Goal: Task Accomplishment & Management: Complete application form

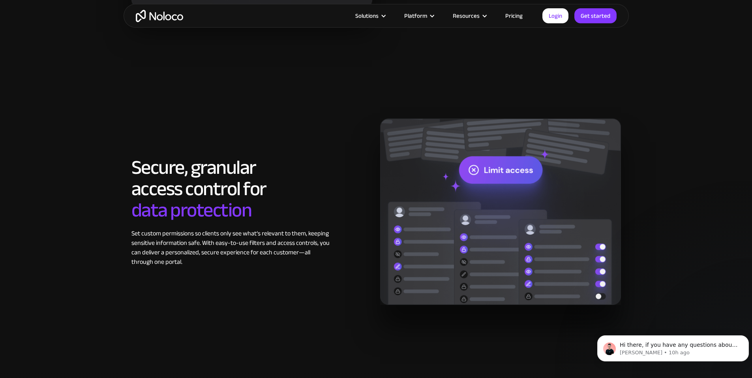
scroll to position [1184, 0]
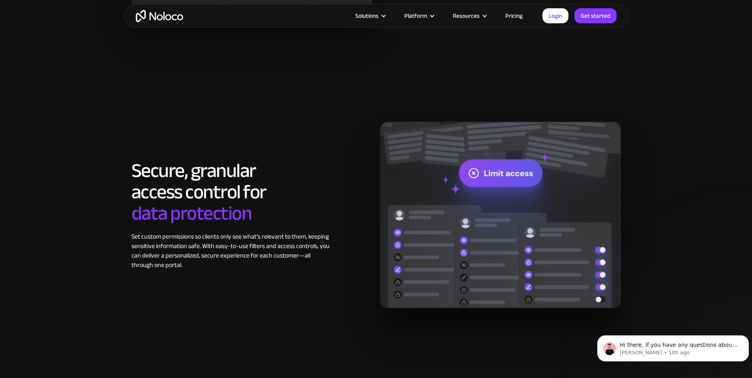
click at [511, 18] on link "Pricing" at bounding box center [513, 16] width 37 height 10
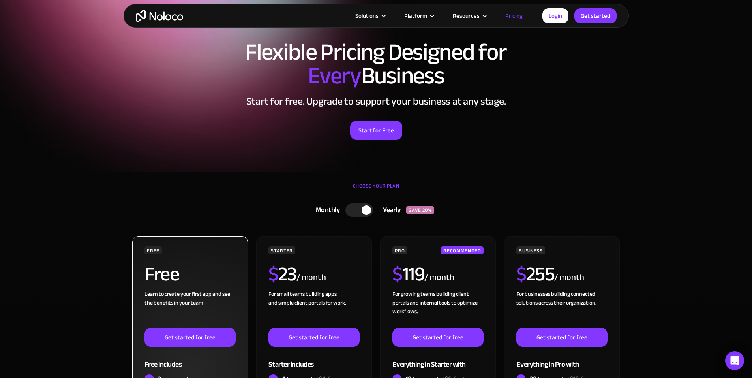
scroll to position [118, 0]
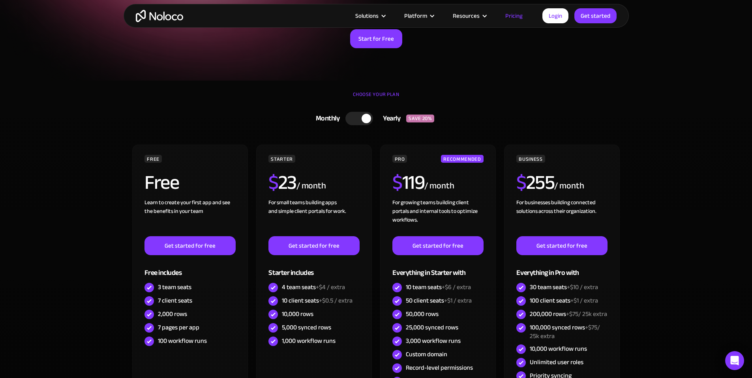
click at [395, 122] on div "Yearly" at bounding box center [389, 119] width 33 height 12
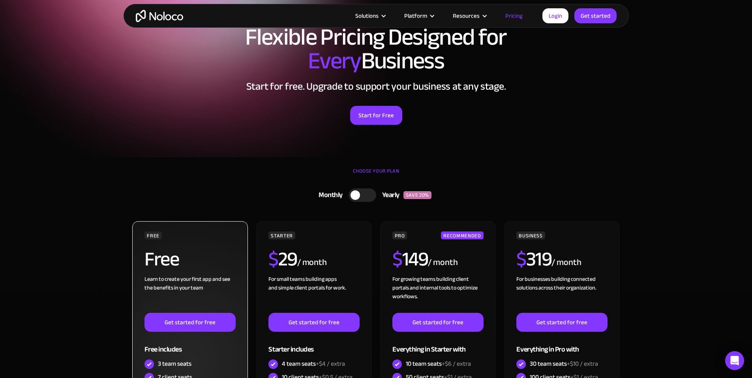
scroll to position [158, 0]
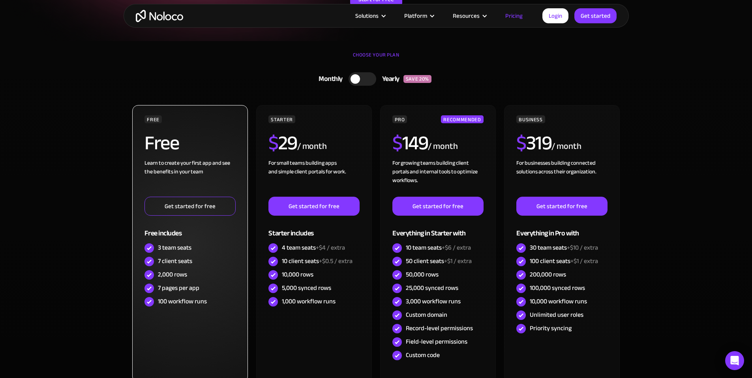
click at [178, 201] on link "Get started for free" at bounding box center [189, 206] width 91 height 19
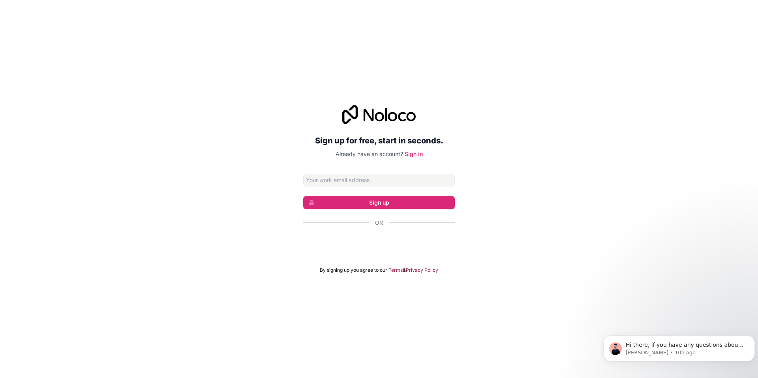
click at [322, 176] on input "Email address" at bounding box center [379, 180] width 152 height 13
type input "[EMAIL_ADDRESS][DOMAIN_NAME]"
click at [353, 205] on button "Sign up" at bounding box center [379, 202] width 152 height 13
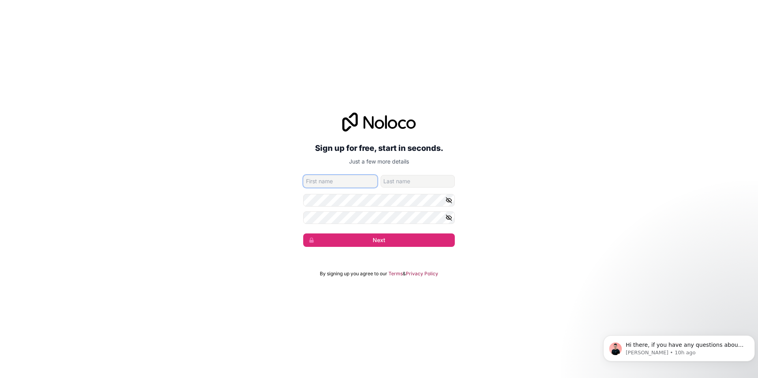
click at [330, 180] on input "given-name" at bounding box center [340, 181] width 74 height 13
type input "Layee"
type input "Mondayae"
click at [448, 198] on icon "button" at bounding box center [448, 200] width 7 height 7
click at [447, 198] on icon "button" at bounding box center [448, 200] width 7 height 7
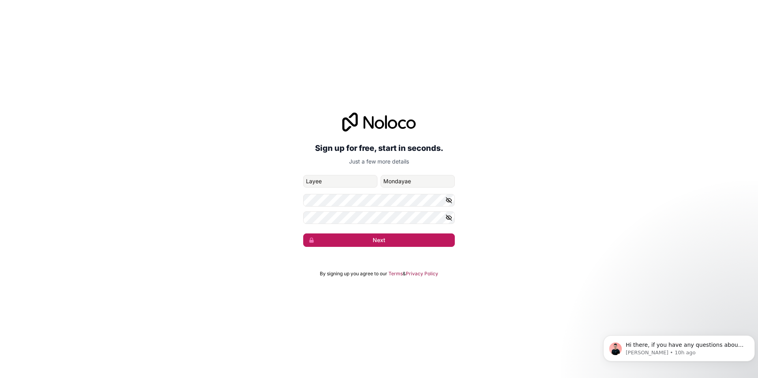
click at [392, 240] on button "Next" at bounding box center [379, 239] width 152 height 13
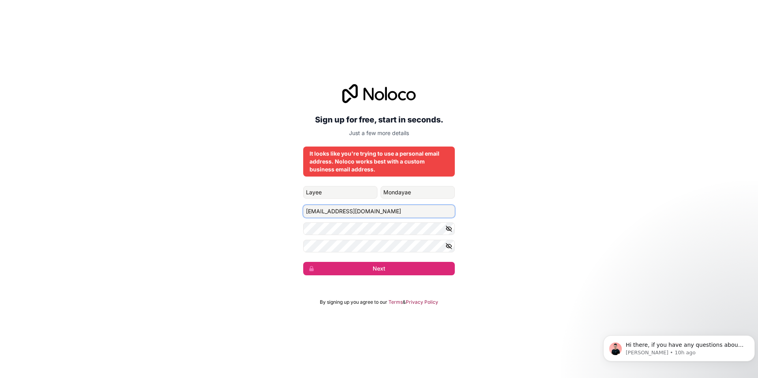
drag, startPoint x: 381, startPoint y: 209, endPoint x: 286, endPoint y: 208, distance: 95.2
click at [286, 208] on div "Sign up for free, start in seconds. Just a few more details It looks like you'r…" at bounding box center [379, 179] width 758 height 213
type input "k"
type input "[EMAIL_ADDRESS][DOMAIN_NAME]"
click at [260, 254] on div "Sign up for free, start in seconds. Just a few more details It looks like you'r…" at bounding box center [379, 179] width 758 height 213
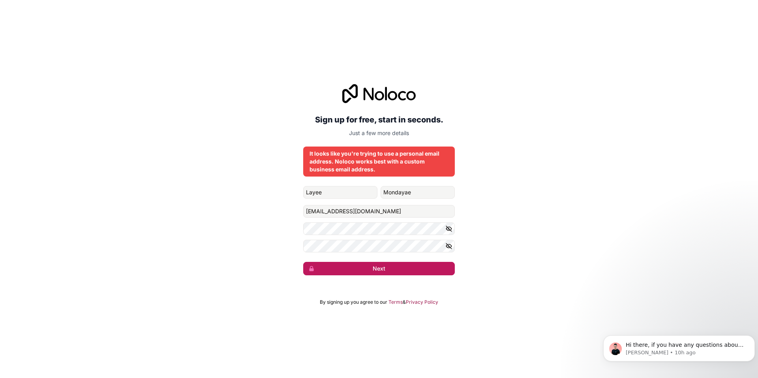
click at [360, 266] on button "Next" at bounding box center [379, 268] width 152 height 13
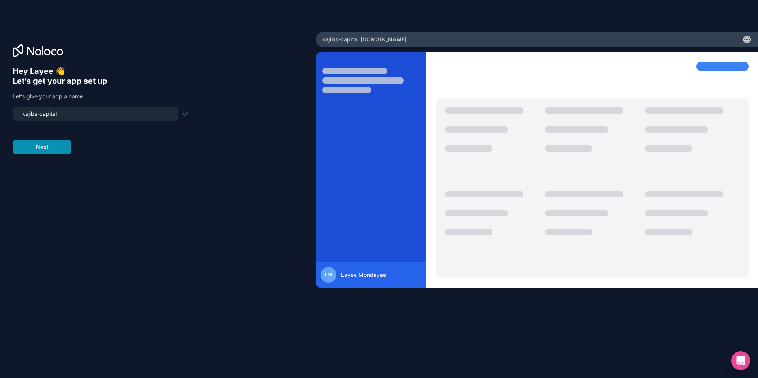
type input "kajibs-capital"
click at [37, 150] on button "Next" at bounding box center [42, 147] width 59 height 14
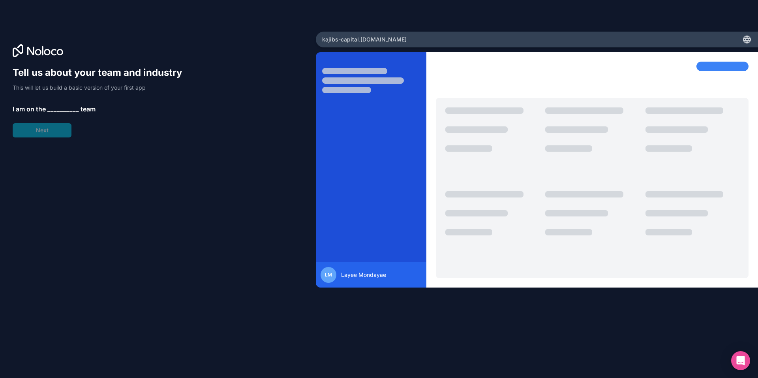
click at [57, 108] on span "__________" at bounding box center [63, 108] width 32 height 9
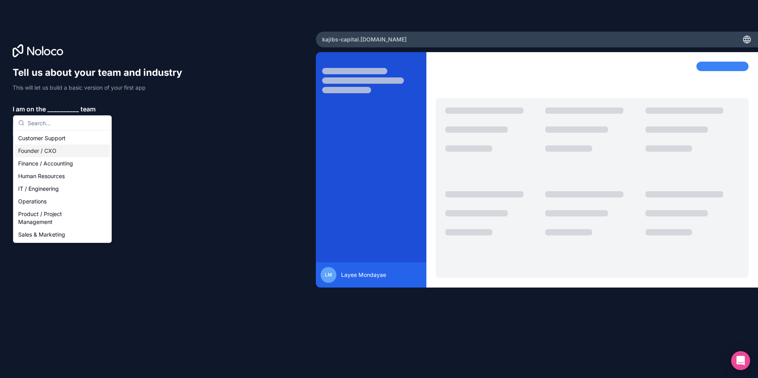
click at [68, 148] on div "Founder / CXO" at bounding box center [62, 150] width 95 height 13
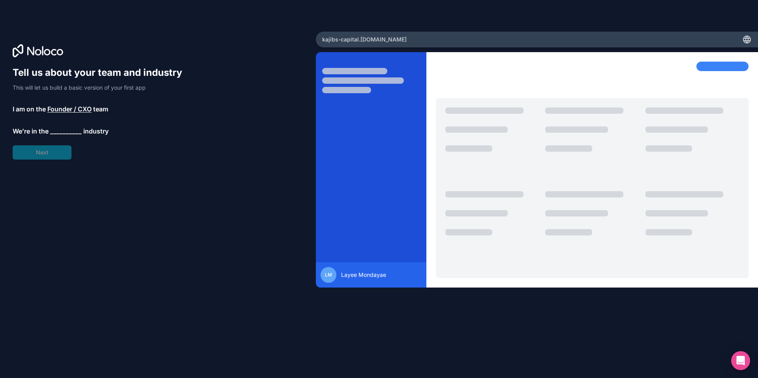
click at [66, 129] on span "__________" at bounding box center [66, 130] width 32 height 9
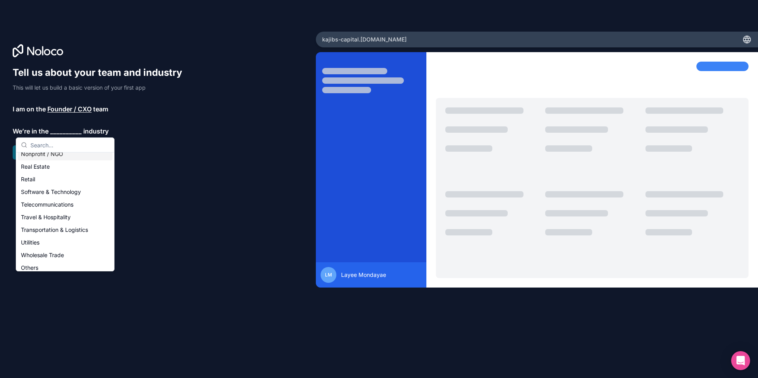
scroll to position [163, 0]
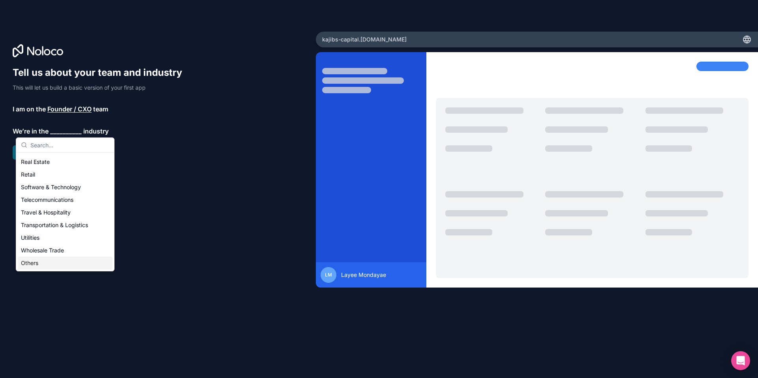
click at [37, 263] on div "Others" at bounding box center [65, 263] width 95 height 13
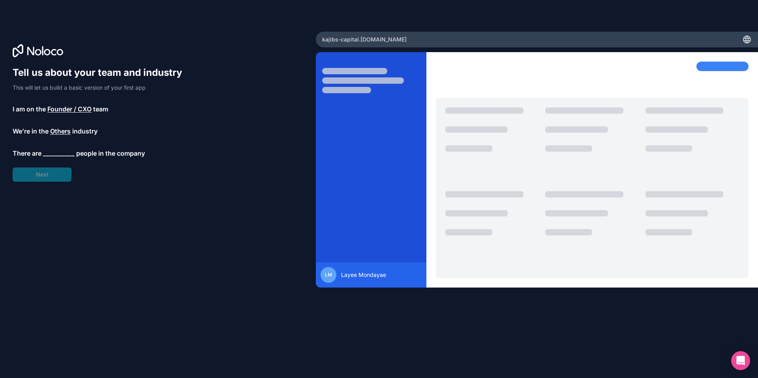
click at [60, 152] on span "__________" at bounding box center [59, 152] width 32 height 9
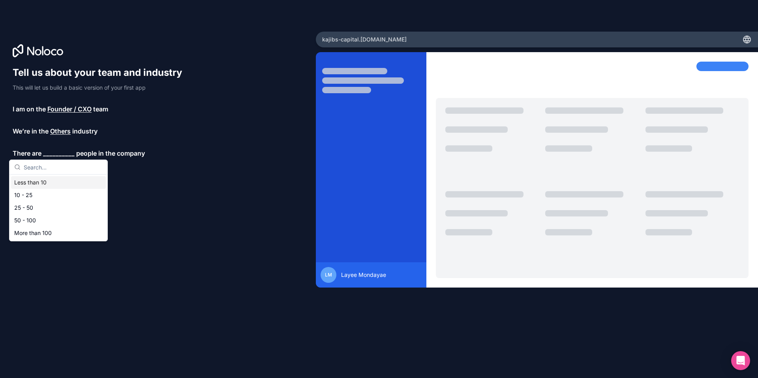
click at [43, 182] on div "Less than 10" at bounding box center [58, 182] width 95 height 13
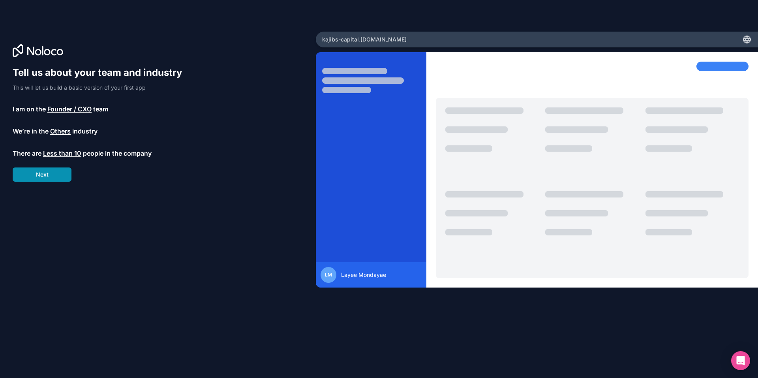
click at [45, 170] on button "Next" at bounding box center [42, 174] width 59 height 14
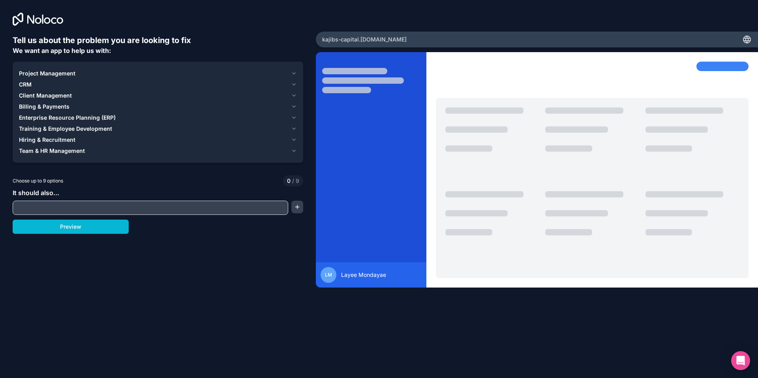
click at [73, 205] on input "text" at bounding box center [151, 207] width 272 height 11
click at [31, 83] on span "CRM" at bounding box center [25, 85] width 13 height 8
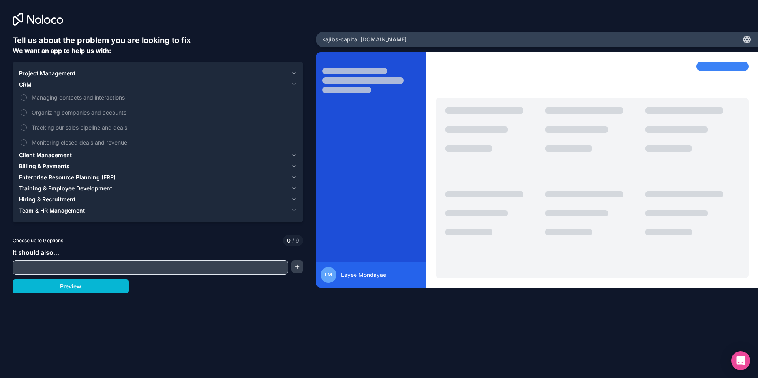
click at [21, 85] on span "CRM" at bounding box center [25, 85] width 13 height 8
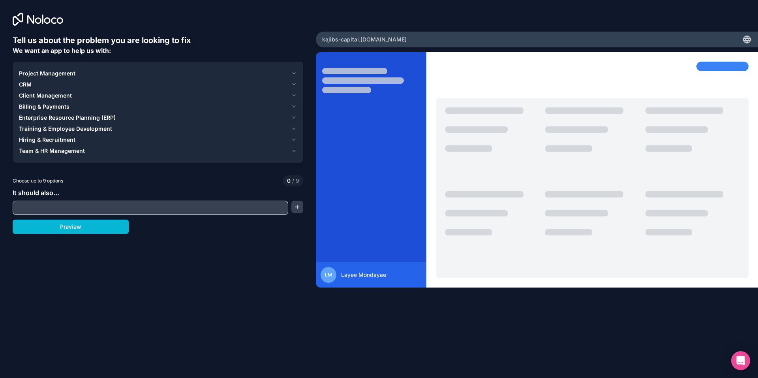
click at [56, 75] on span "Project Management" at bounding box center [47, 73] width 56 height 8
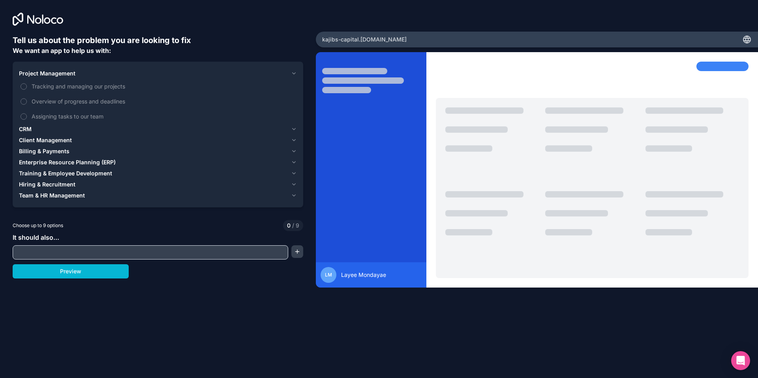
click at [32, 129] on div "CRM" at bounding box center [153, 129] width 269 height 8
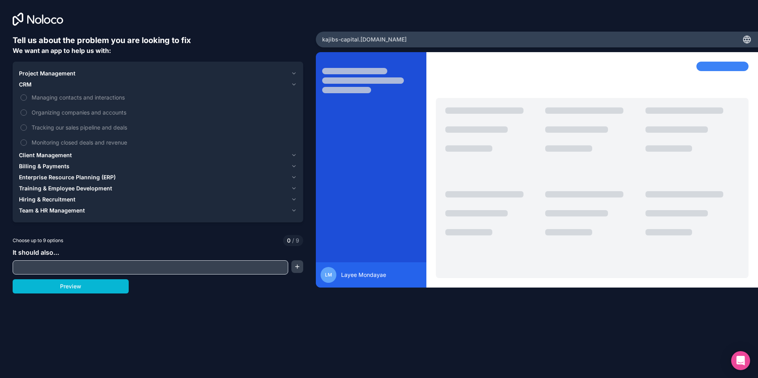
click at [32, 151] on span "Client Management" at bounding box center [45, 155] width 53 height 8
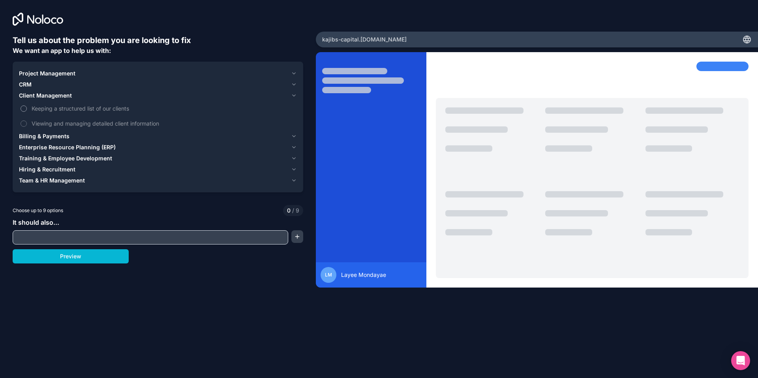
click at [23, 108] on button "Keeping a structured list of our clients" at bounding box center [24, 108] width 6 height 6
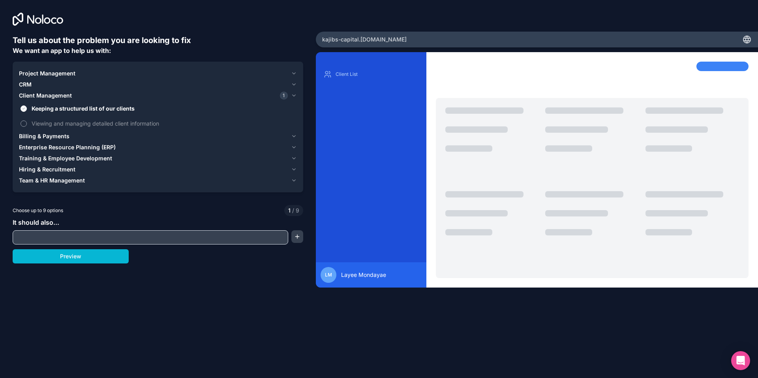
click at [24, 122] on button "Viewing and managing detailed client information" at bounding box center [24, 123] width 6 height 6
click at [22, 84] on span "CRM" at bounding box center [25, 85] width 13 height 8
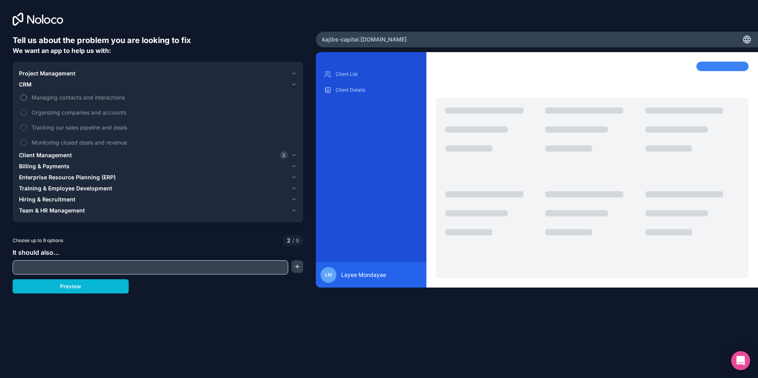
click at [22, 97] on button "Managing contacts and interactions" at bounding box center [24, 97] width 6 height 6
click at [24, 111] on button "Organizing companies and accounts" at bounding box center [24, 112] width 6 height 6
click at [26, 126] on button "Tracking our sales pipeline and deals" at bounding box center [24, 127] width 6 height 6
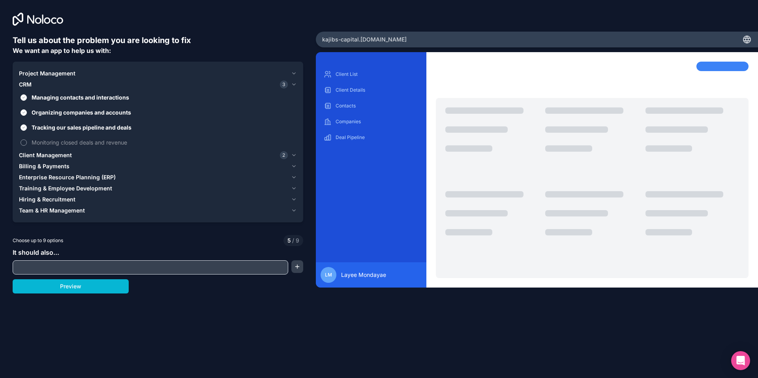
click at [23, 140] on button "Monitoring closed deals and revenue" at bounding box center [24, 142] width 6 height 6
click at [54, 166] on span "Billing & Payments" at bounding box center [44, 166] width 51 height 8
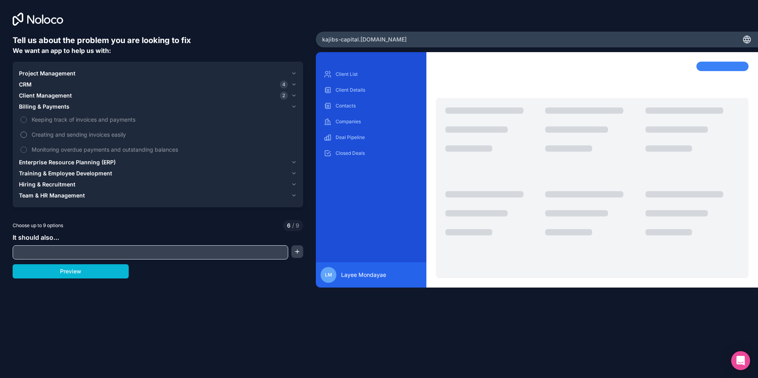
click at [22, 131] on label "Creating and sending invoices easily" at bounding box center [158, 134] width 278 height 15
click at [22, 131] on button "Creating and sending invoices easily" at bounding box center [24, 134] width 6 height 6
click at [24, 146] on label "Monitoring overdue payments and outstanding balances" at bounding box center [158, 149] width 278 height 15
click at [24, 146] on button "Monitoring overdue payments and outstanding balances" at bounding box center [24, 149] width 6 height 6
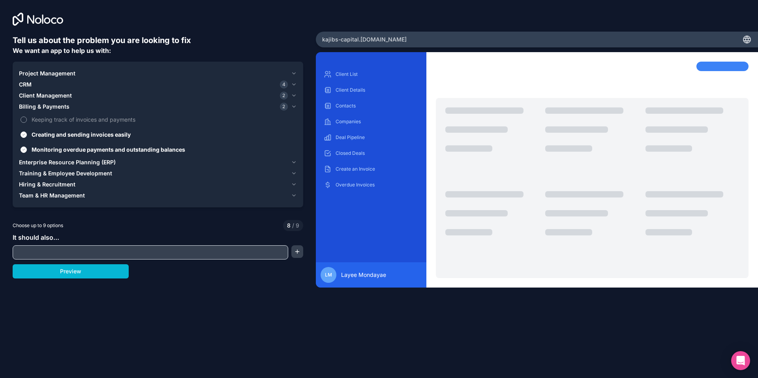
click at [24, 119] on button "Keeping track of invoices and payments" at bounding box center [24, 119] width 6 height 6
click at [90, 194] on div "Team & HR Management" at bounding box center [153, 195] width 269 height 8
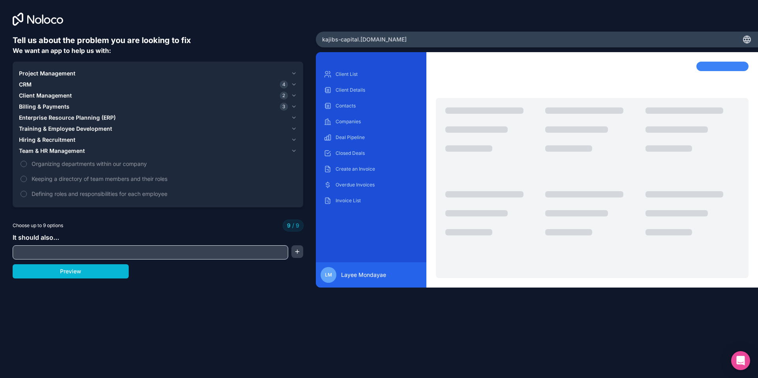
click at [46, 103] on span "Billing & Payments" at bounding box center [44, 107] width 51 height 8
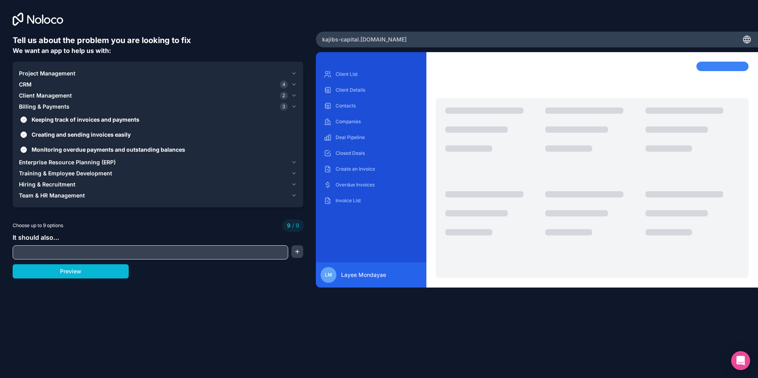
click at [24, 96] on span "Client Management" at bounding box center [45, 96] width 53 height 8
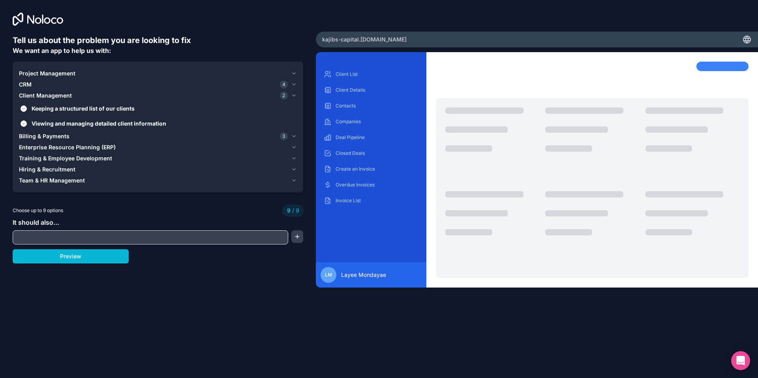
click at [24, 96] on span "Client Management" at bounding box center [45, 96] width 53 height 8
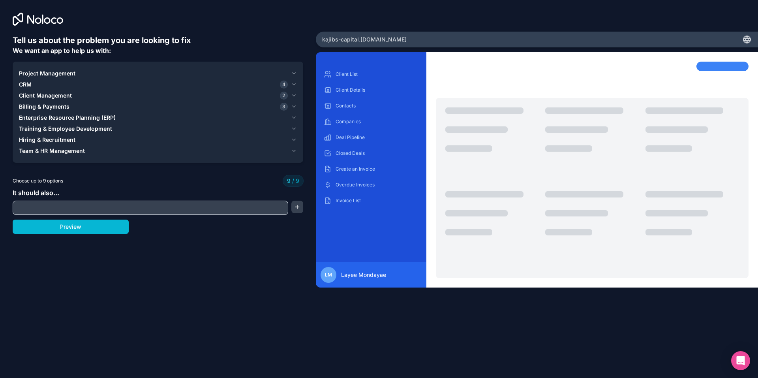
click at [36, 118] on span "Enterprise Resource Planning (ERP)" at bounding box center [67, 118] width 97 height 8
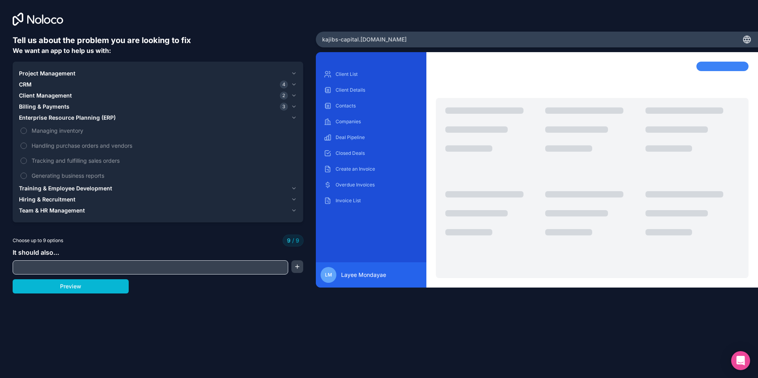
click at [36, 73] on span "Project Management" at bounding box center [47, 73] width 56 height 8
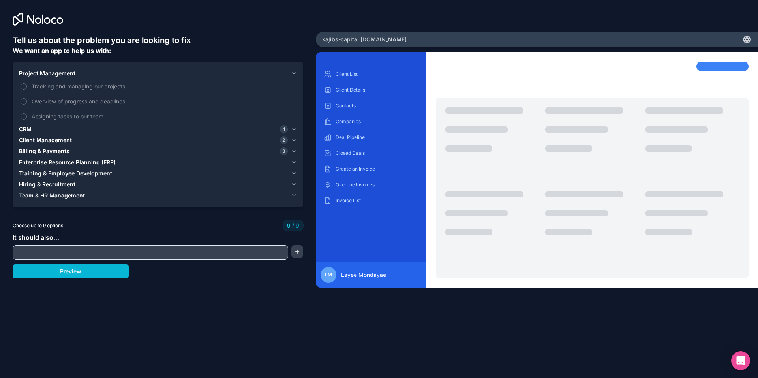
click at [44, 129] on div "CRM 4" at bounding box center [153, 129] width 269 height 8
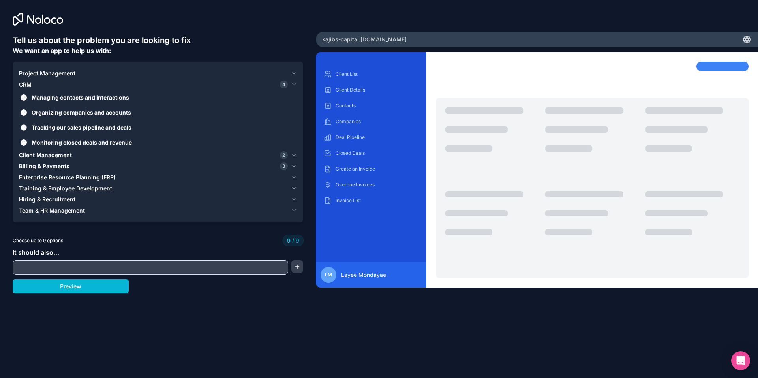
click at [52, 125] on span "Tracking our sales pipeline and deals" at bounding box center [164, 127] width 264 height 8
click at [27, 125] on button "Tracking our sales pipeline and deals" at bounding box center [24, 127] width 6 height 6
click at [66, 210] on span "Team & HR Management" at bounding box center [52, 210] width 66 height 8
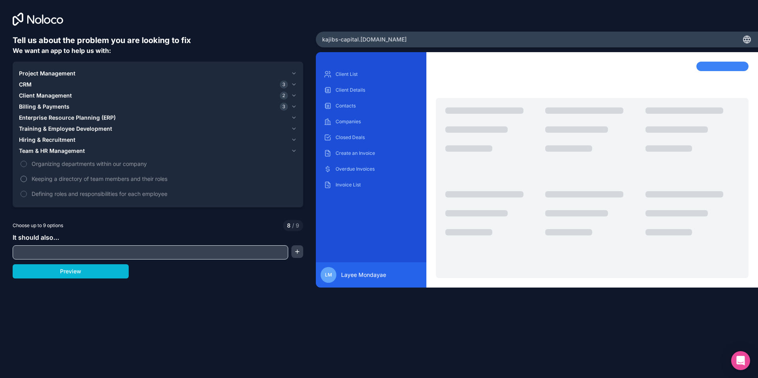
click at [23, 178] on button "Keeping a directory of team members and their roles" at bounding box center [24, 179] width 6 height 6
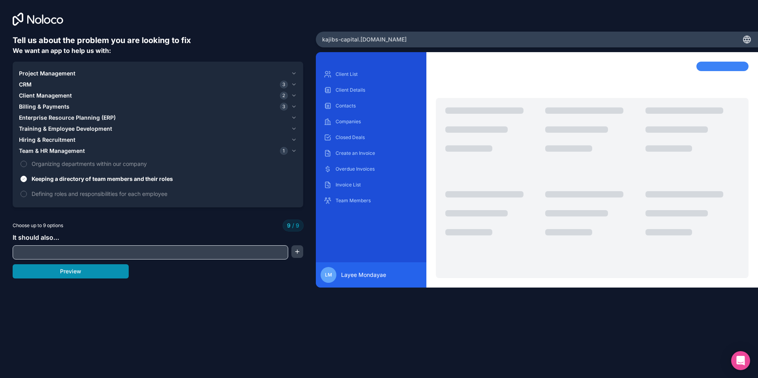
click at [102, 272] on button "Preview" at bounding box center [71, 271] width 116 height 14
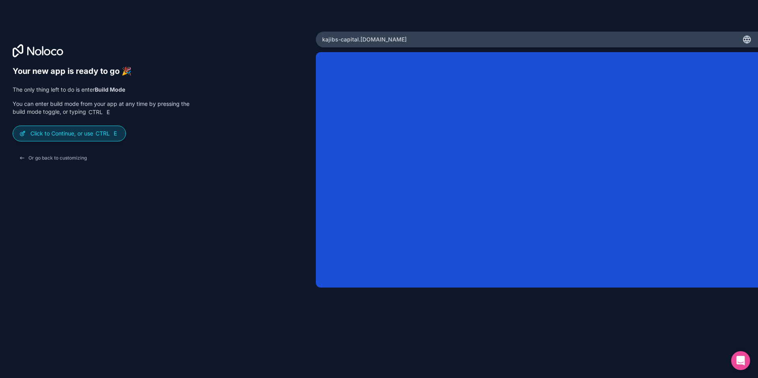
click at [62, 135] on p "Click to Continue, or use Ctrl E" at bounding box center [74, 133] width 89 height 8
